Goal: Information Seeking & Learning: Learn about a topic

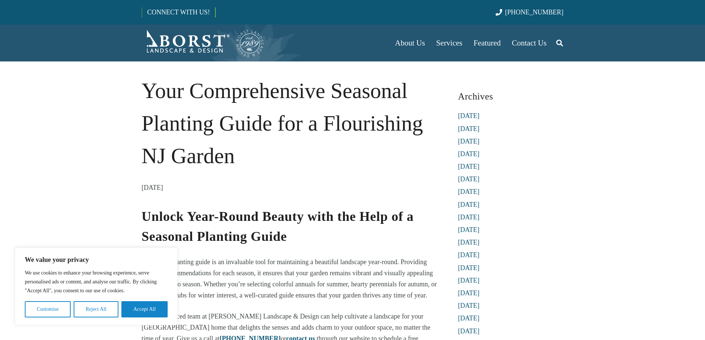
scroll to position [222, 0]
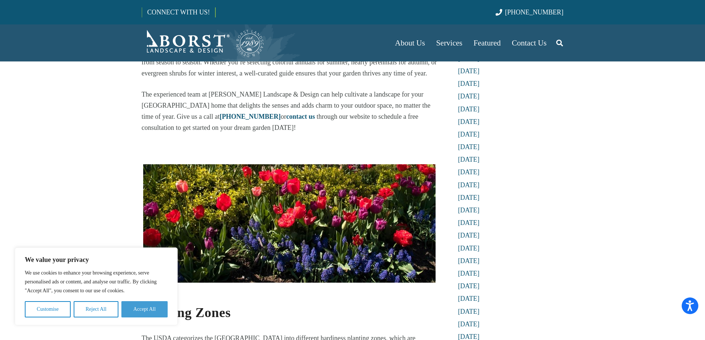
click at [146, 311] on button "Accept All" at bounding box center [144, 309] width 46 height 16
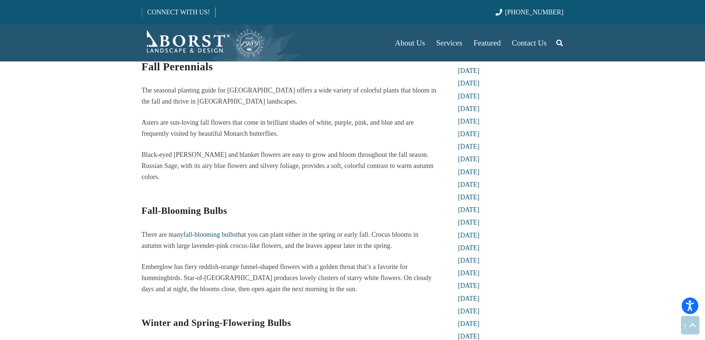
scroll to position [2888, 0]
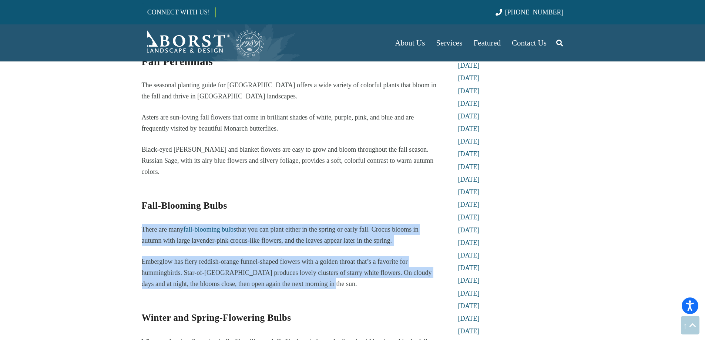
drag, startPoint x: 143, startPoint y: 190, endPoint x: 401, endPoint y: 237, distance: 262.3
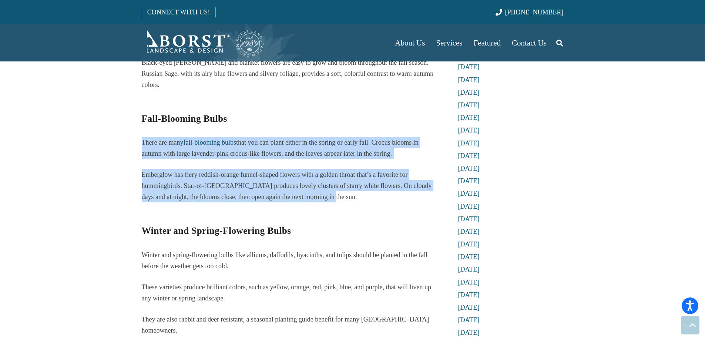
scroll to position [3036, 0]
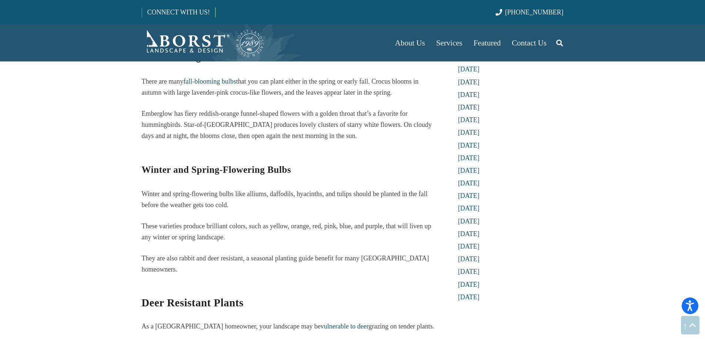
click at [210, 188] on p "Winter and spring-flowering bulbs like alliums, daffodils, hyacinths, and tulip…" at bounding box center [289, 199] width 295 height 22
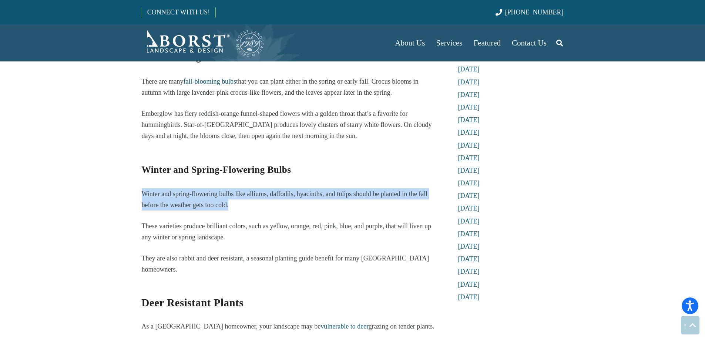
drag, startPoint x: 145, startPoint y: 150, endPoint x: 371, endPoint y: 159, distance: 226.4
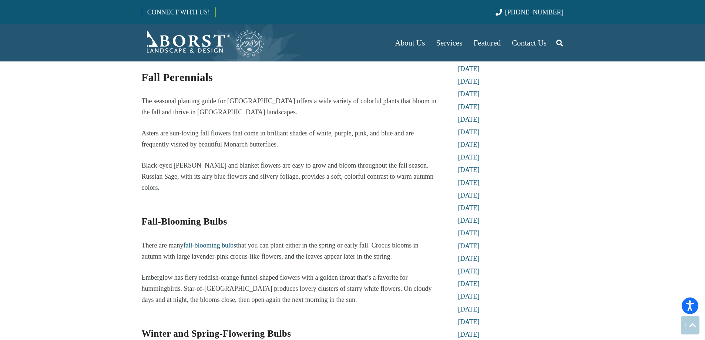
scroll to position [2888, 0]
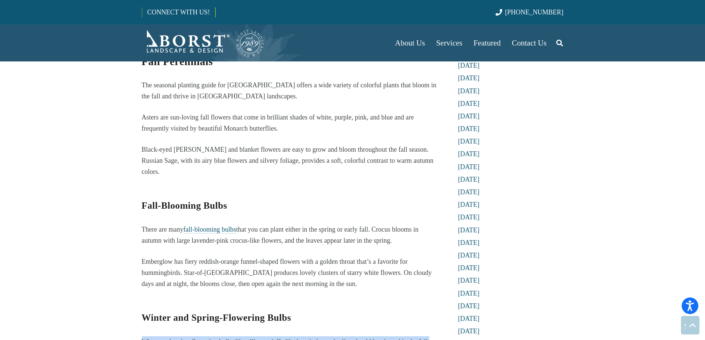
click at [225, 226] on link "fall-blooming bulbs" at bounding box center [209, 229] width 53 height 7
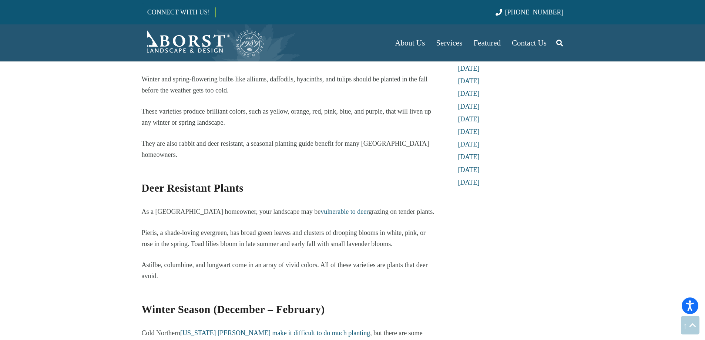
scroll to position [3336, 0]
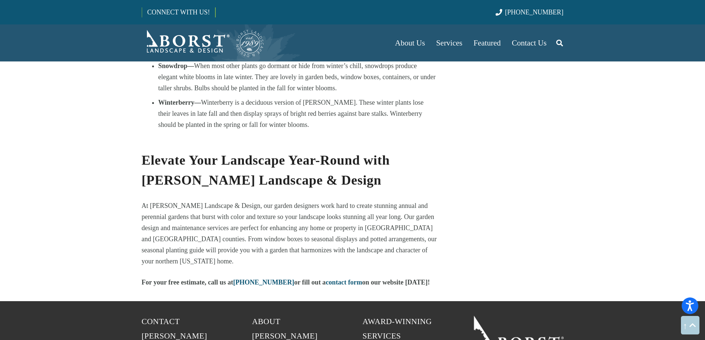
scroll to position [3595, 0]
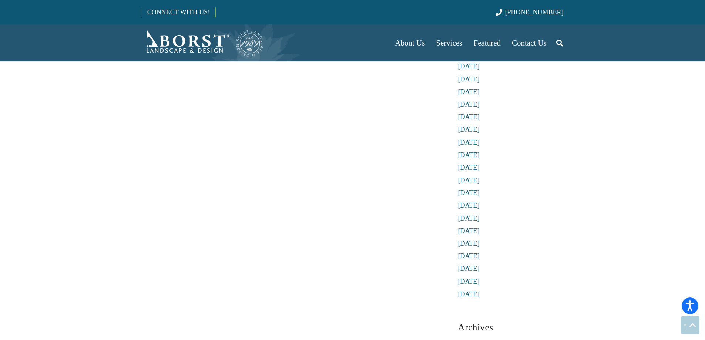
scroll to position [1518, 0]
